Goal: Navigation & Orientation: Go to known website

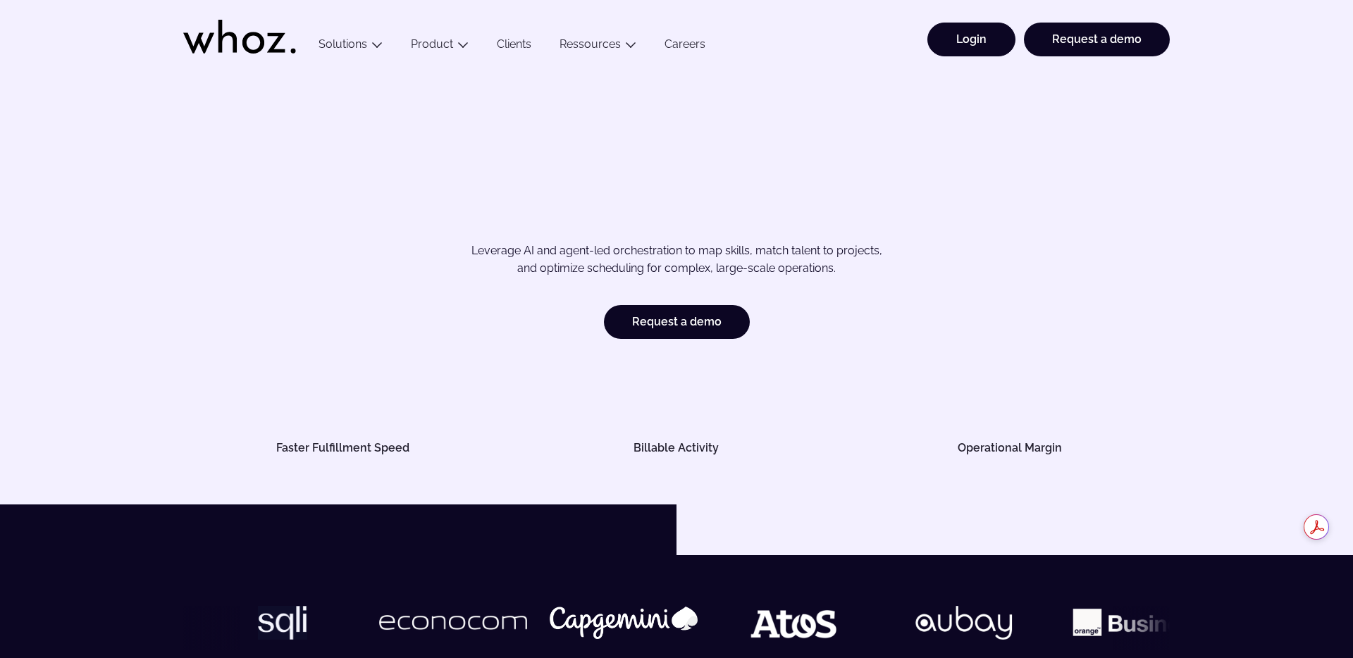
click at [977, 38] on link "Login" at bounding box center [972, 40] width 88 height 34
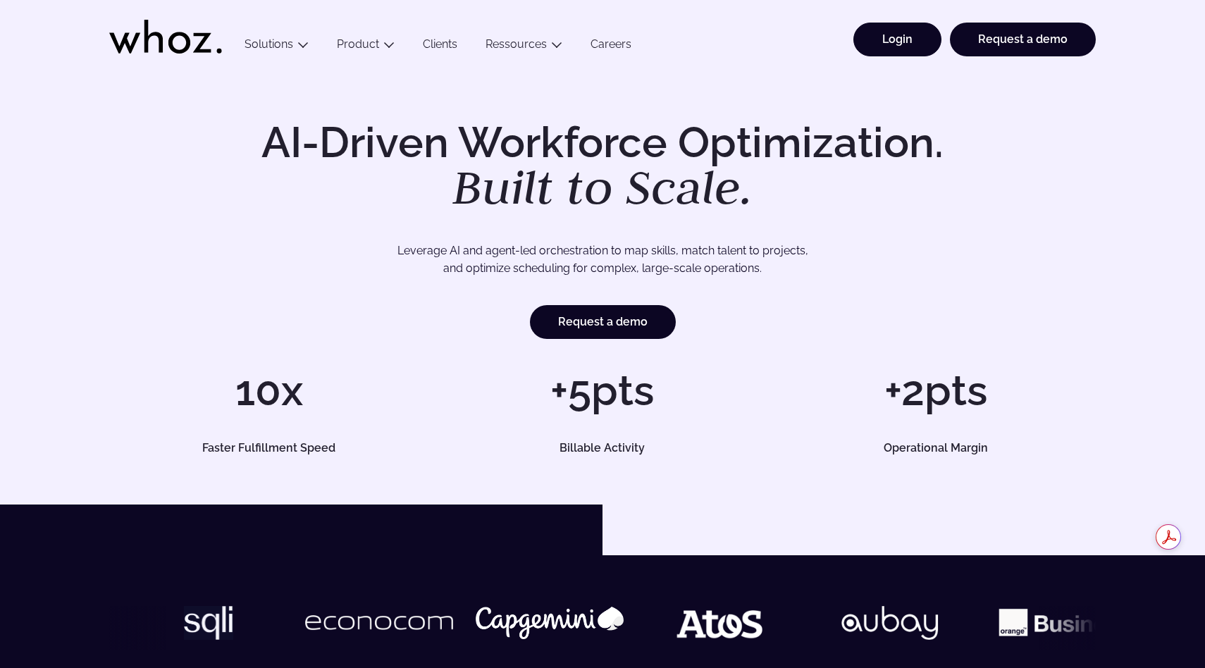
click at [896, 50] on link "Login" at bounding box center [898, 40] width 88 height 34
